Goal: Task Accomplishment & Management: Use online tool/utility

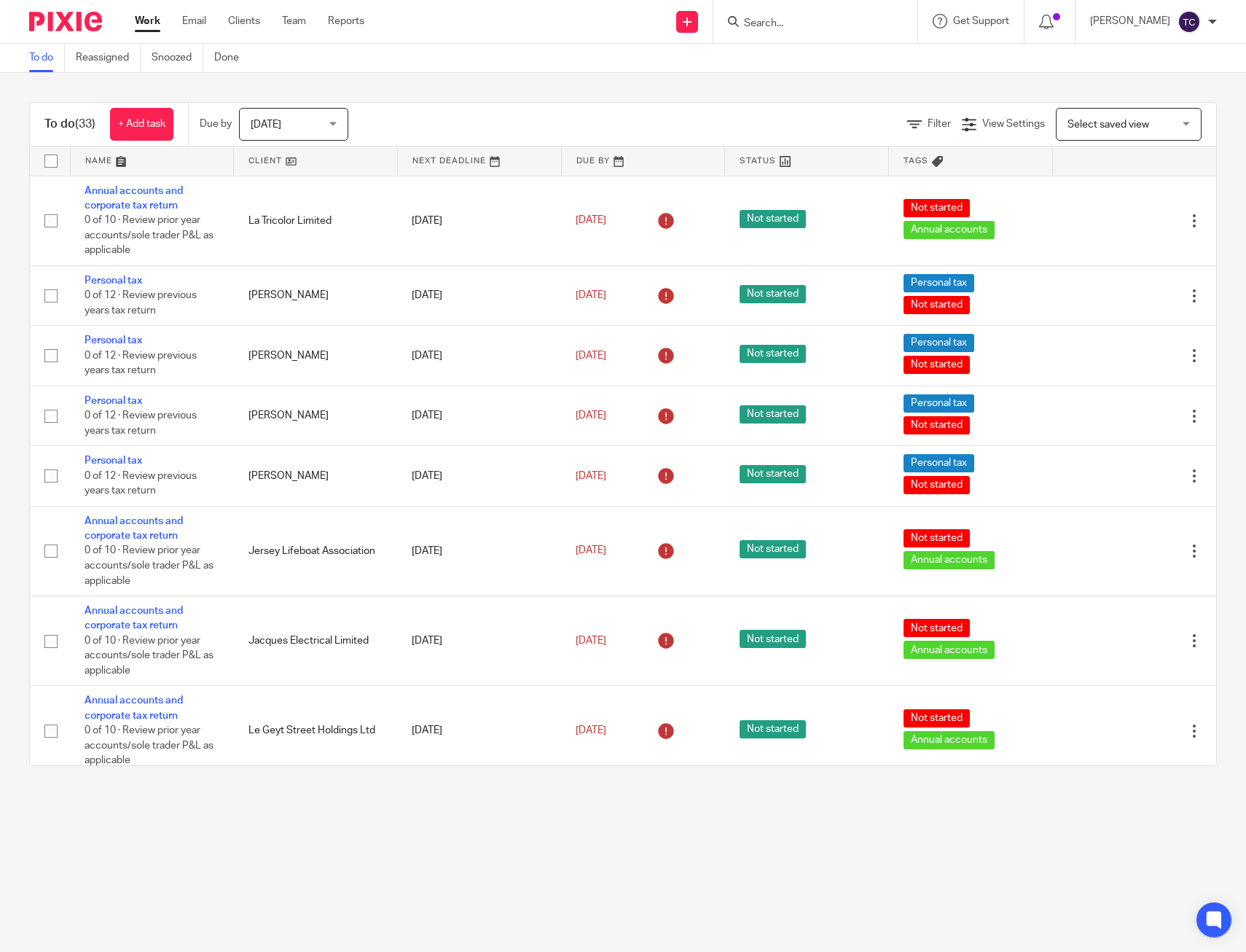
click at [693, 92] on div "To do (33) + Add task Due by [DATE] [DATE] [DATE] [DATE] This week Next week Th…" at bounding box center [623, 434] width 1246 height 722
click at [317, 782] on div "To do (33) + Add task Due by [DATE] [DATE] [DATE] [DATE] This week Next week Th…" at bounding box center [623, 434] width 1246 height 722
click at [408, 92] on div "To do (33) + Add task Due by [DATE] [DATE] [DATE] [DATE] This week Next week Th…" at bounding box center [623, 434] width 1246 height 722
click at [528, 131] on div "Filter View Settings View Settings Manage saved views Select saved view Select …" at bounding box center [794, 124] width 843 height 33
click at [493, 109] on div "Filter View Settings View Settings Manage saved views Select saved view Select …" at bounding box center [794, 124] width 843 height 33
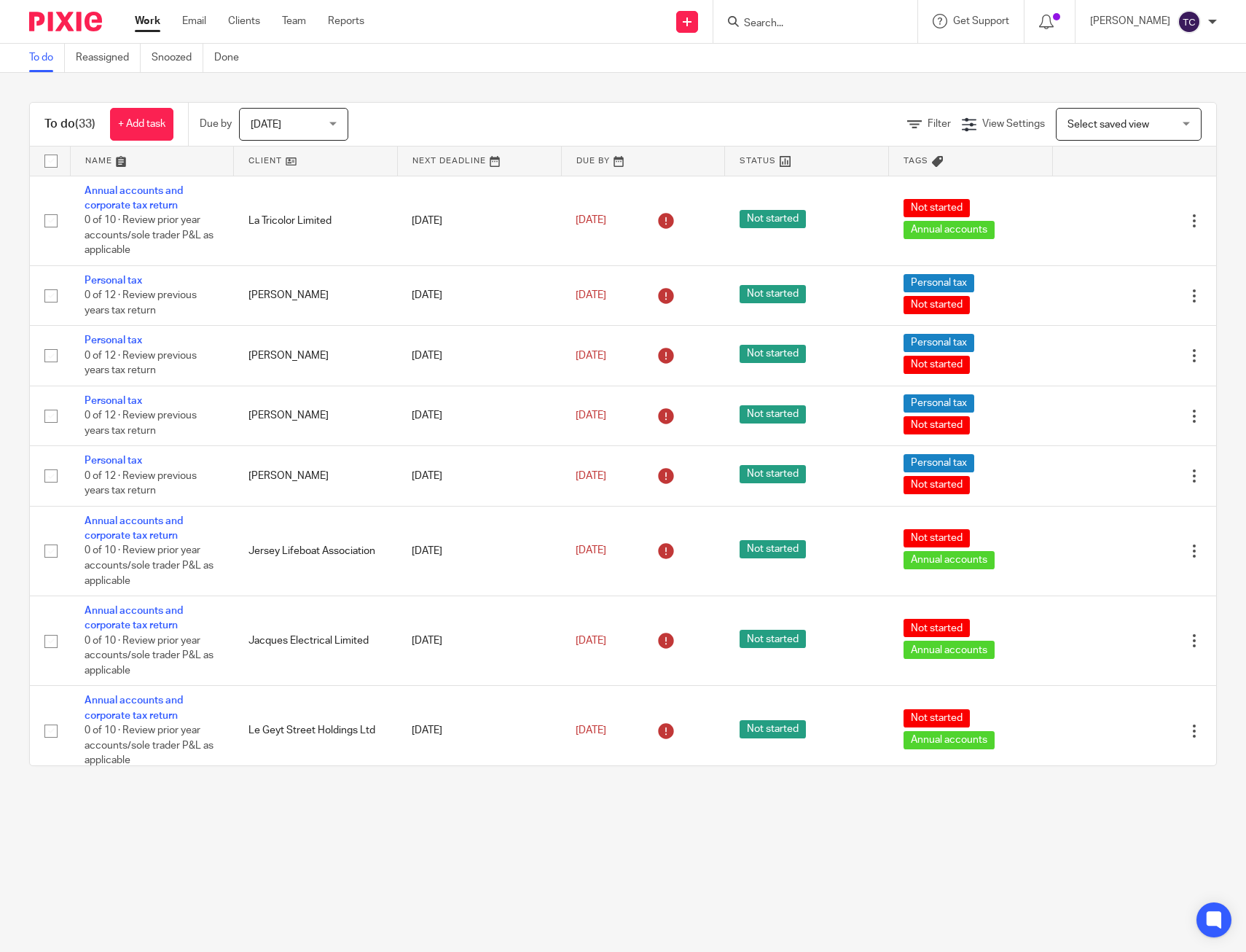
click at [745, 81] on div "To do (33) + Add task Due by [DATE] [DATE] [DATE] [DATE] This week Next week Th…" at bounding box center [623, 434] width 1246 height 722
click at [1074, 32] on div at bounding box center [1050, 22] width 51 height 43
click at [1054, 21] on icon at bounding box center [1046, 22] width 15 height 15
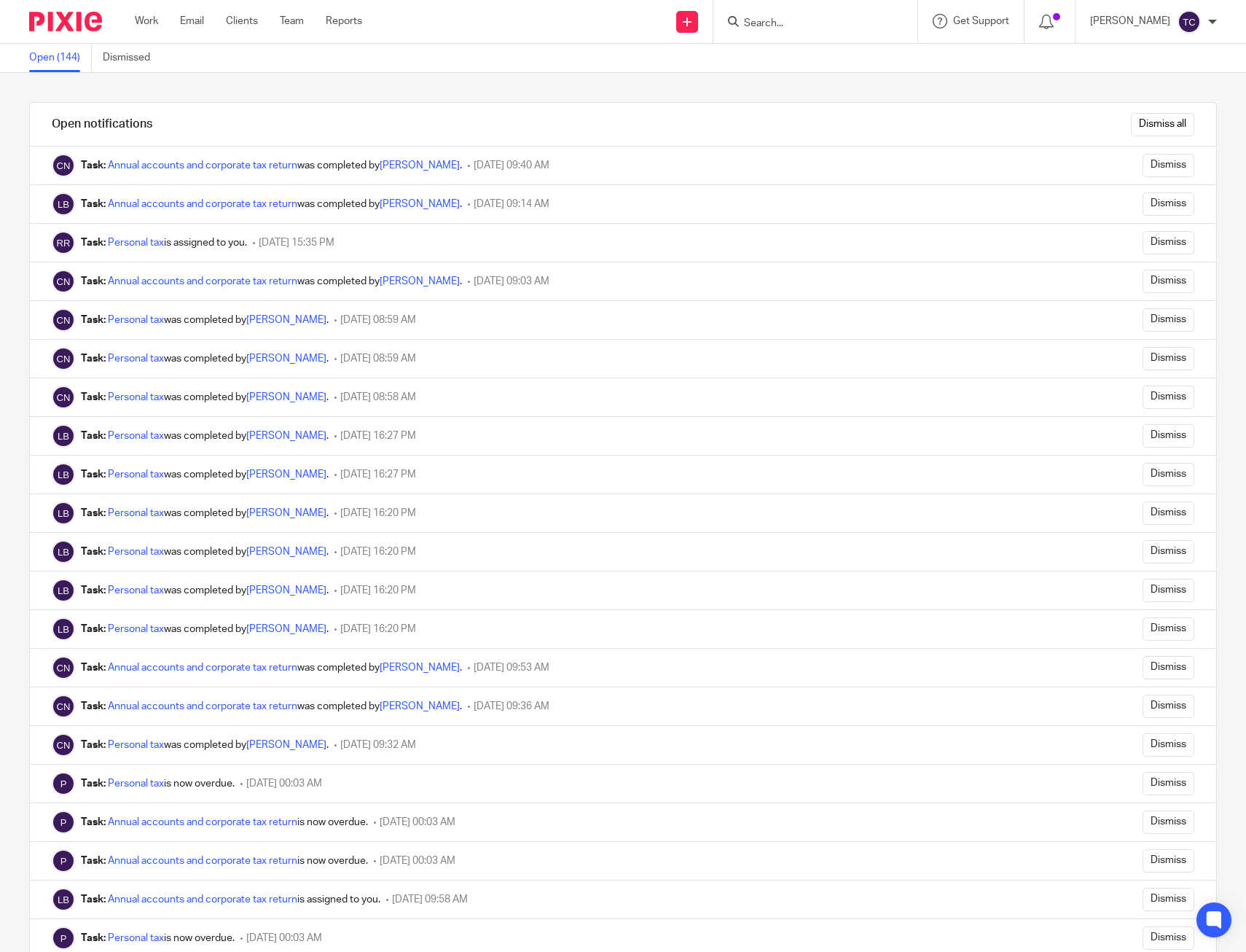
click at [85, 22] on img at bounding box center [65, 22] width 73 height 20
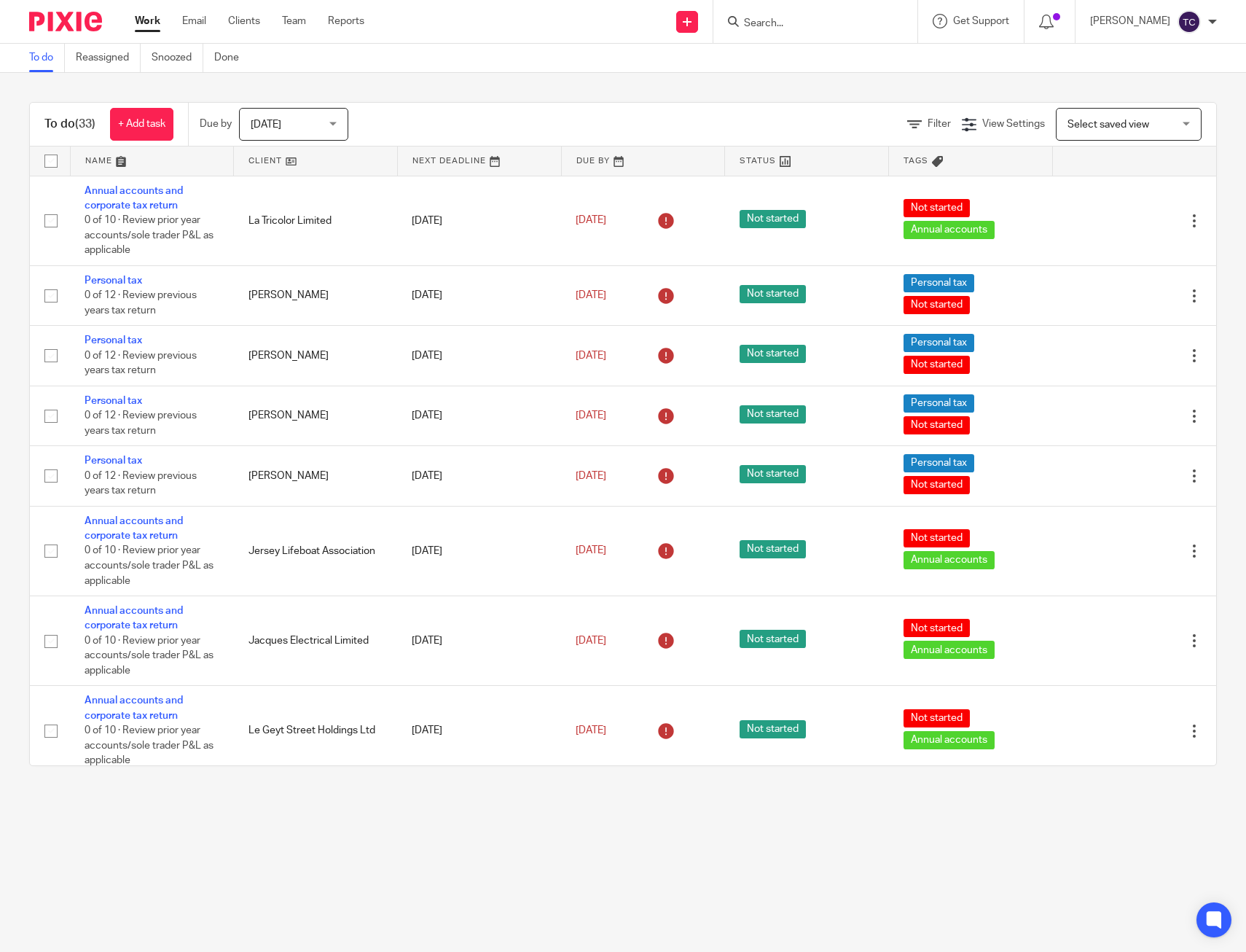
click at [545, 70] on div "To do Reassigned Snoozed Done" at bounding box center [623, 58] width 1246 height 29
click at [142, 83] on div "To do (33) + Add task Due by [DATE] [DATE] [DATE] [DATE] This week Next week Th…" at bounding box center [623, 434] width 1246 height 722
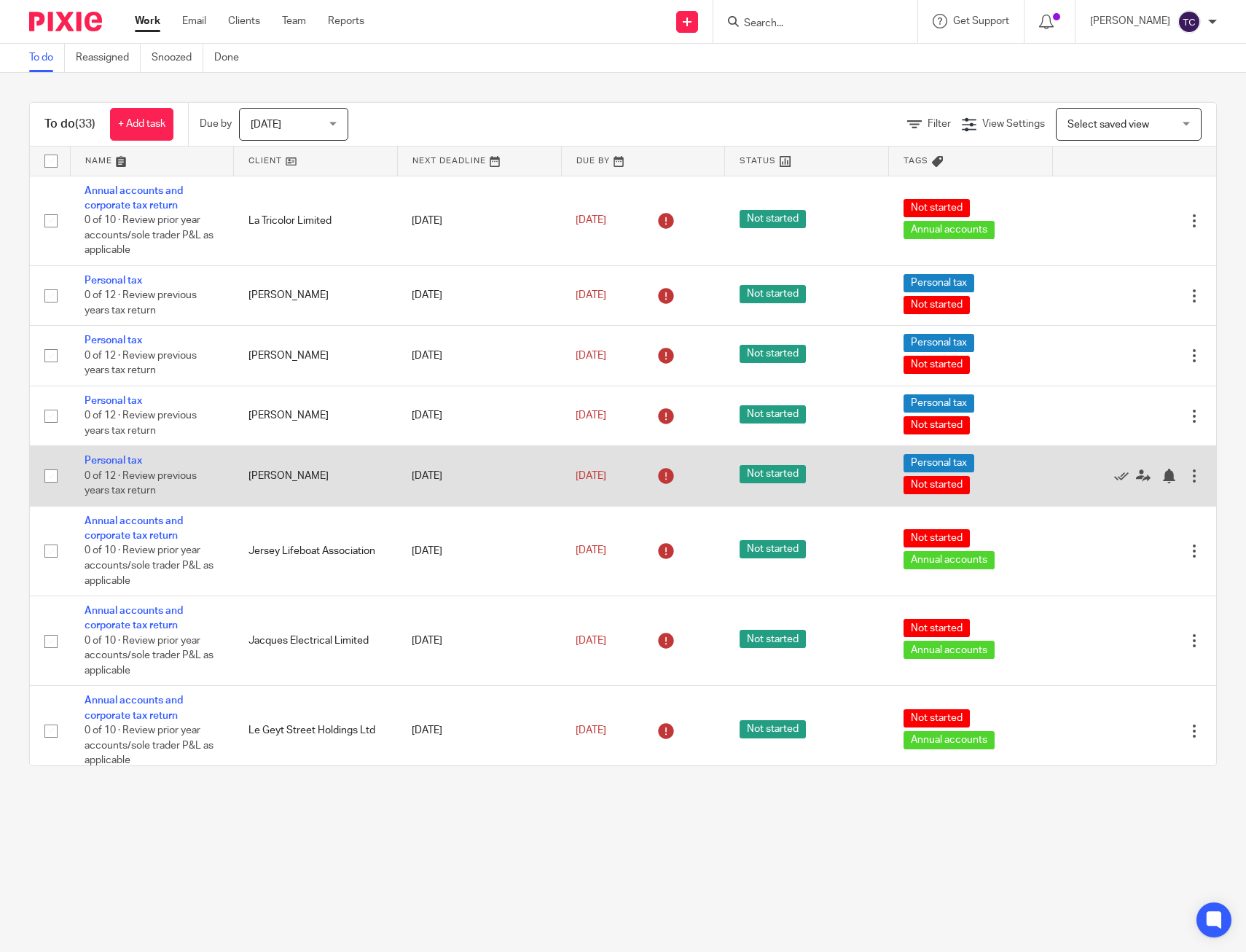
drag, startPoint x: 35, startPoint y: 89, endPoint x: 538, endPoint y: 454, distance: 621.5
click at [538, 454] on div "To do (33) + Add task Due by [DATE] [DATE] [DATE] [DATE] This week Next week Th…" at bounding box center [623, 434] width 1246 height 722
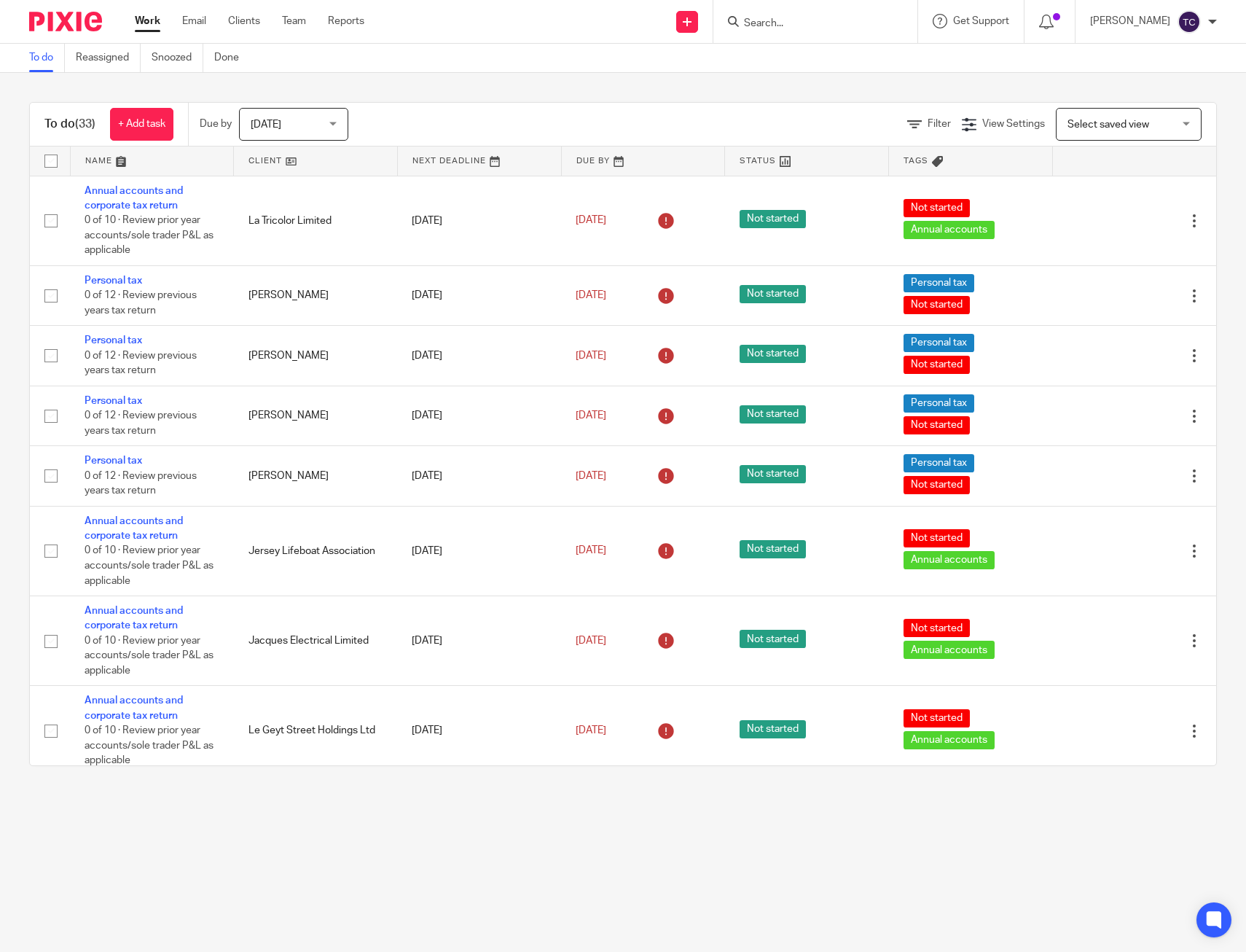
click at [575, 858] on main "To do Reassigned Snoozed Done To do (33) + Add task Due by [DATE] [DATE] [DATE]…" at bounding box center [623, 476] width 1246 height 952
click at [400, 79] on div "To do (33) + Add task Due by [DATE] [DATE] [DATE] [DATE] This week Next week Th…" at bounding box center [623, 434] width 1246 height 722
click at [948, 843] on main "To do Reassigned Snoozed Done To do (33) + Add task Due by [DATE] [DATE] [DATE]…" at bounding box center [623, 476] width 1246 height 952
